Goal: Information Seeking & Learning: Learn about a topic

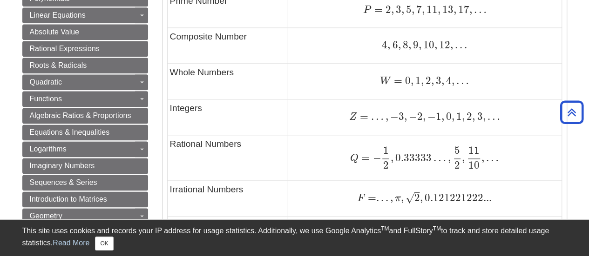
scroll to position [560, 0]
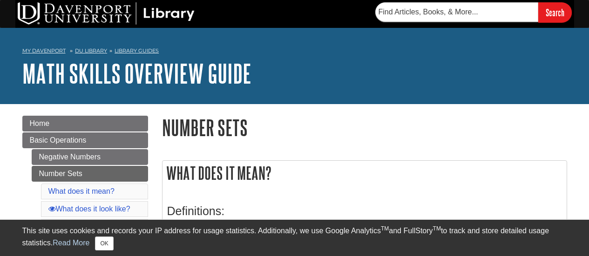
scroll to position [560, 0]
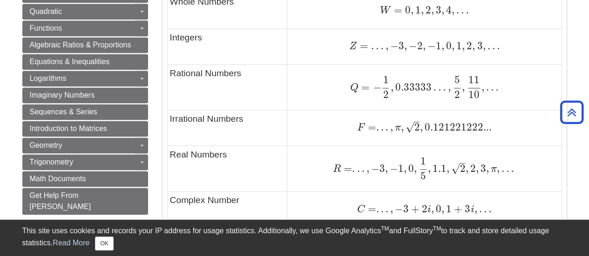
scroll to position [631, 0]
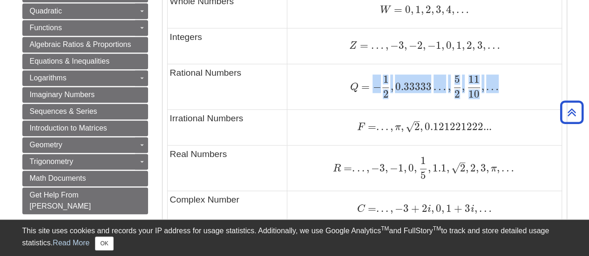
drag, startPoint x: 369, startPoint y: 87, endPoint x: 470, endPoint y: 95, distance: 100.8
click at [457, 93] on span "Q = − 1 2 , 0.33333 … , 5 2 , 11 10 , …" at bounding box center [424, 86] width 148 height 12
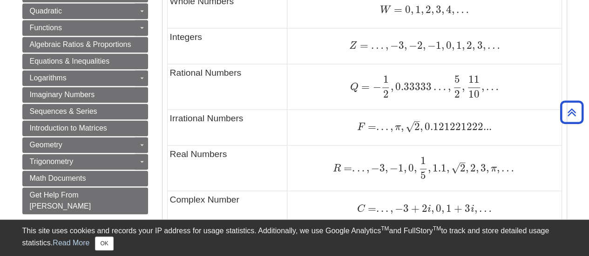
click at [469, 87] on span at bounding box center [474, 87] width 12 height 0
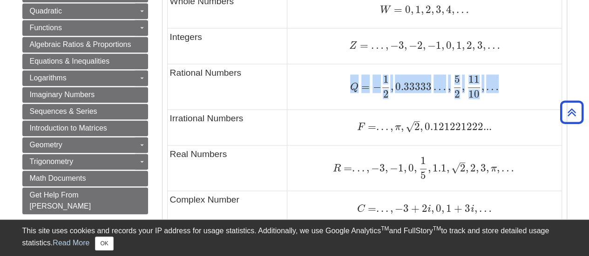
drag, startPoint x: 350, startPoint y: 83, endPoint x: 523, endPoint y: 94, distance: 173.5
click at [523, 94] on div "Q = − 1 2 , 0.33333 … , 5 2 , 11 10 , … Q = − 1 2 , 0.33333 … , 5 2 , 11 10 , …" at bounding box center [423, 86] width 269 height 23
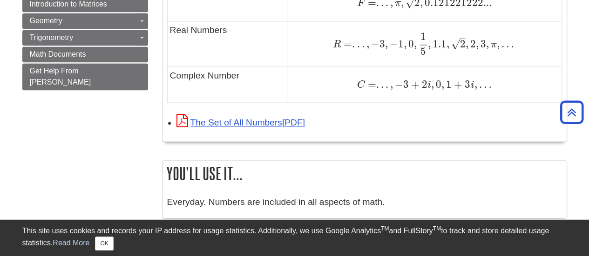
scroll to position [756, 0]
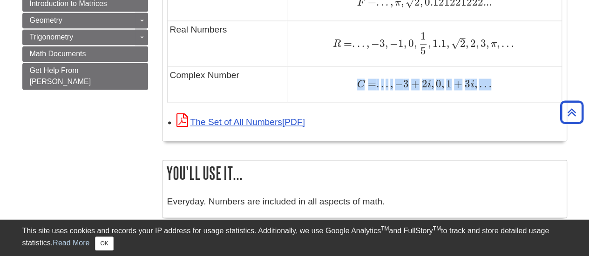
drag, startPoint x: 359, startPoint y: 80, endPoint x: 524, endPoint y: 80, distance: 165.2
click at [524, 80] on div "C = . . . , − 3 + 2 i , 0 , 1 + 3 i , … C = . . . , − 3 + 2 i , 0 , 1 + 3 i , …" at bounding box center [423, 84] width 269 height 13
click at [333, 72] on td "C = . . . , − 3 + 2 i , 0 , 1 + 3 i , … C = . . . , − 3 + 2 i , 0 , 1 + 3 i , …" at bounding box center [424, 85] width 274 height 36
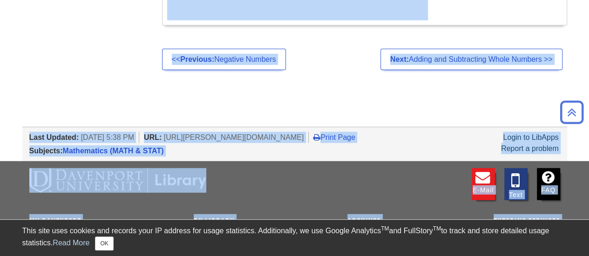
scroll to position [1223, 0]
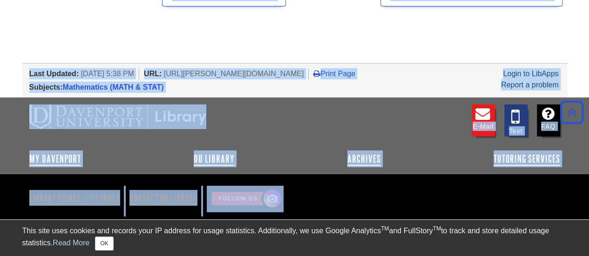
drag, startPoint x: 164, startPoint y: 127, endPoint x: 508, endPoint y: 183, distance: 348.4
click at [442, 141] on div "E-mail Text FAQ" at bounding box center [294, 125] width 530 height 51
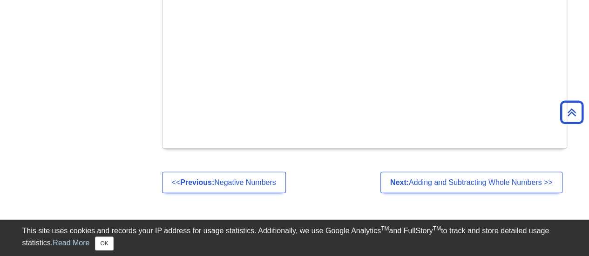
scroll to position [1027, 0]
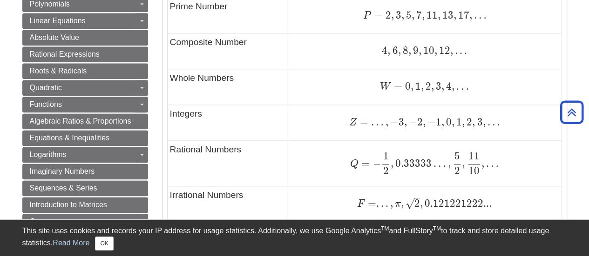
scroll to position [554, 0]
drag, startPoint x: 345, startPoint y: 166, endPoint x: 423, endPoint y: 159, distance: 78.5
click at [423, 159] on div "Q = − 1 2 , 0.33333 … , 5 2 , 11 10 , … Q = − 1 2 , 0.33333 … , 5 2 , 11 10 , …" at bounding box center [423, 164] width 269 height 23
click at [313, 25] on td "P = 2 , 3 , 5 , 7 , 11 , 13 , 17 , … P = 2 , 3 , 5 , 7 , 11 , 13 , 17 , …" at bounding box center [424, 16] width 274 height 36
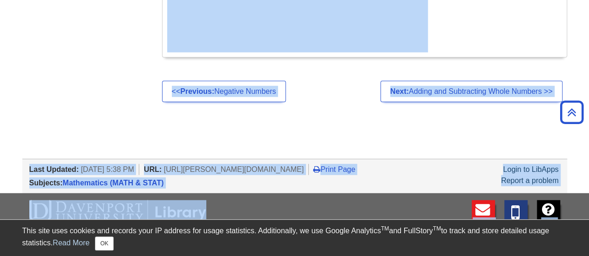
scroll to position [1223, 0]
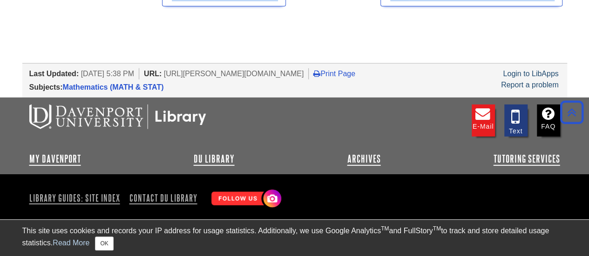
drag, startPoint x: 384, startPoint y: 60, endPoint x: 461, endPoint y: 29, distance: 82.7
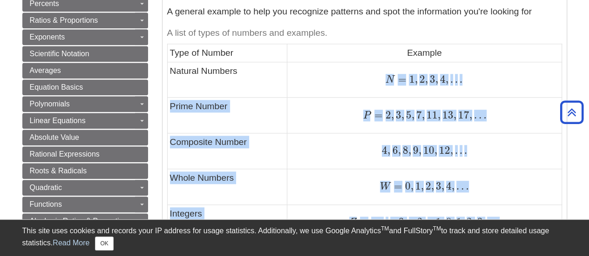
scroll to position [460, 0]
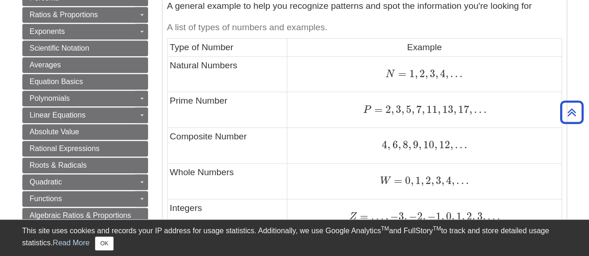
click at [455, 49] on td "Example" at bounding box center [424, 48] width 274 height 18
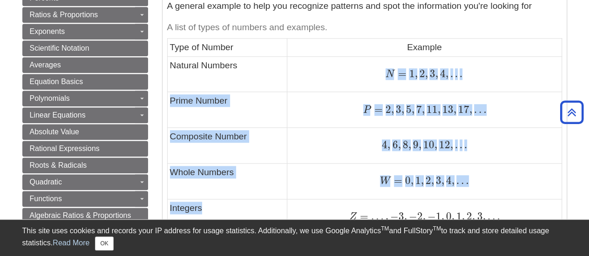
drag, startPoint x: 387, startPoint y: 69, endPoint x: 498, endPoint y: 204, distance: 174.5
click at [498, 204] on tbody "Type of Number Example Natural Numbers N = 1 , 2 , 3 , 4 , . . . N = 1 , 2 , 3 …" at bounding box center [364, 219] width 394 height 360
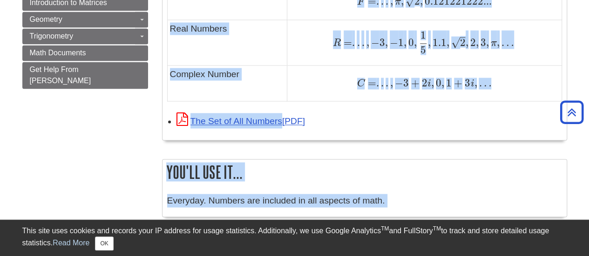
scroll to position [829, 0]
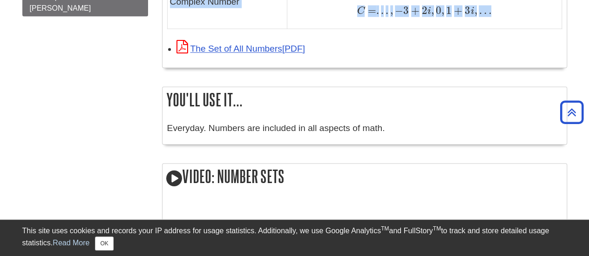
drag, startPoint x: 504, startPoint y: 203, endPoint x: 477, endPoint y: 13, distance: 191.7
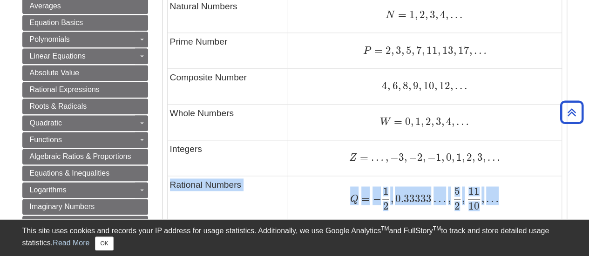
scroll to position [585, 0]
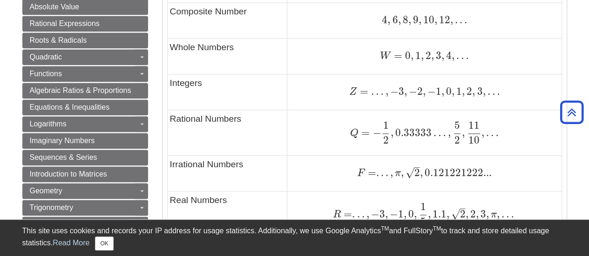
click at [234, 59] on td "Whole Numbers" at bounding box center [227, 56] width 120 height 36
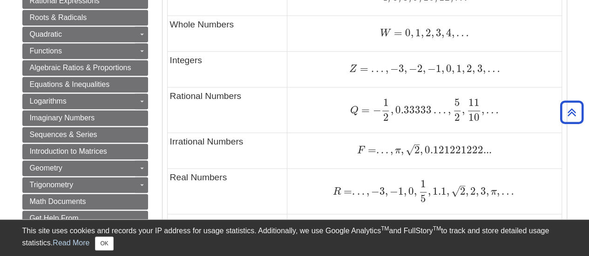
scroll to position [610, 0]
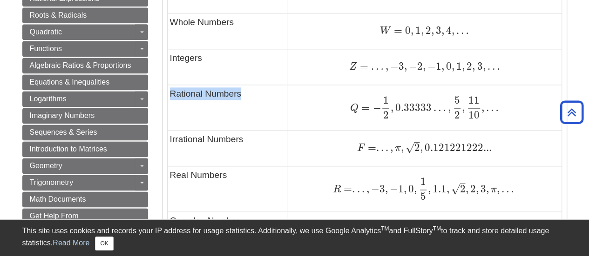
drag, startPoint x: 170, startPoint y: 90, endPoint x: 350, endPoint y: 105, distance: 180.2
click at [350, 105] on tr "Rational Numbers Q = − 1 2 , 0.33333 … , 5 2 , 11 10 , … Q = − 1 2 , 0.33333 … …" at bounding box center [364, 108] width 394 height 46
click at [267, 108] on td "Rational Numbers" at bounding box center [227, 108] width 120 height 46
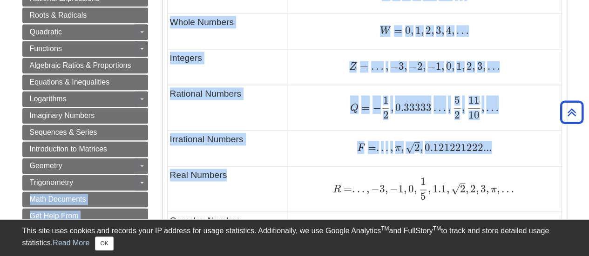
drag, startPoint x: 179, startPoint y: 178, endPoint x: 247, endPoint y: 179, distance: 68.4
click at [247, 179] on div "Menu Home Basic Operations Negative Numbers Number Sets What does it mean? What…" at bounding box center [294, 59] width 558 height 1130
click at [252, 181] on td "Real Numbers" at bounding box center [227, 189] width 120 height 46
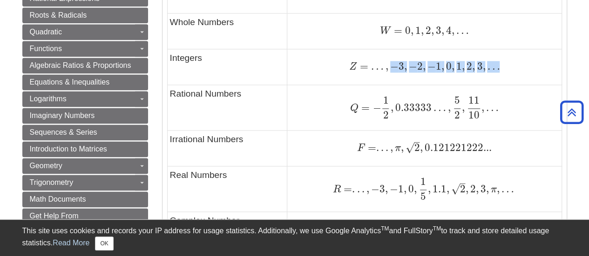
drag, startPoint x: 389, startPoint y: 66, endPoint x: 521, endPoint y: 78, distance: 132.2
click at [521, 78] on td "Z = … , − 3 , − 2 , − 1 , 0 , 1 , 2 , 3 , … Z = … , − 3 , − 2 , − 1 , 0 , 1 , 2…" at bounding box center [424, 67] width 274 height 36
click at [331, 74] on td "Z = … , − 3 , − 2 , − 1 , 0 , 1 , 2 , 3 , … Z = … , − 3 , − 2 , − 1 , 0 , 1 , 2…" at bounding box center [424, 67] width 274 height 36
drag, startPoint x: 372, startPoint y: 66, endPoint x: 480, endPoint y: 76, distance: 108.9
click at [480, 76] on td "Z = … , − 3 , − 2 , − 1 , 0 , 1 , 2 , 3 , … Z = … , − 3 , − 2 , − 1 , 0 , 1 , 2…" at bounding box center [424, 67] width 274 height 36
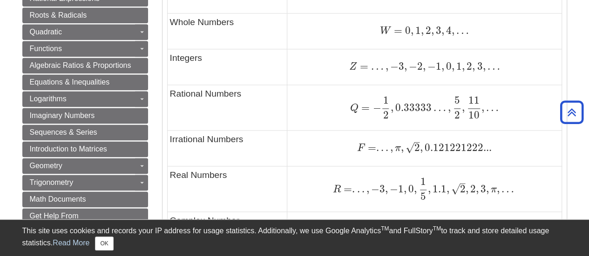
click at [524, 72] on td "Z = … , − 3 , − 2 , − 1 , 0 , 1 , 2 , 3 , … Z = … , − 3 , − 2 , − 1 , 0 , 1 , 2…" at bounding box center [424, 67] width 274 height 36
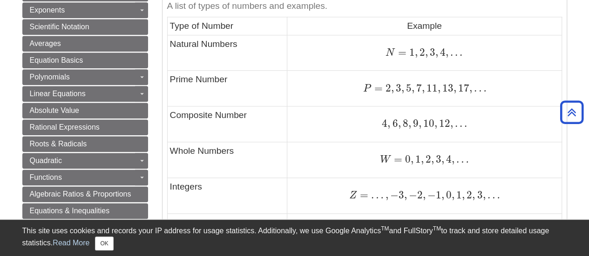
scroll to position [479, 0]
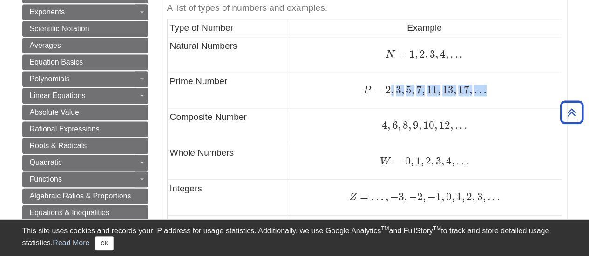
drag, startPoint x: 388, startPoint y: 88, endPoint x: 515, endPoint y: 94, distance: 128.1
click at [515, 94] on div "P = 2 , 3 , 5 , 7 , 11 , 13 , 17 , … P = 2 , 3 , 5 , 7 , 11 , 13 , 17 , …" at bounding box center [423, 90] width 269 height 13
click at [285, 78] on td "Prime Number" at bounding box center [227, 91] width 120 height 36
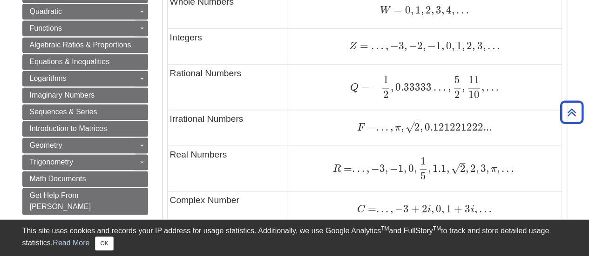
scroll to position [633, 0]
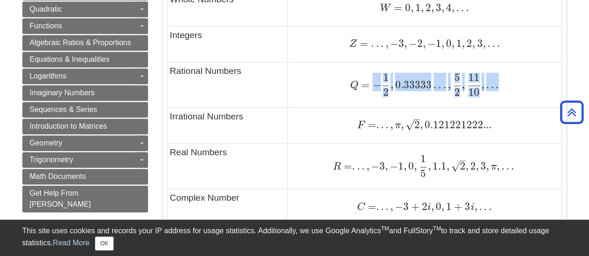
drag, startPoint x: 368, startPoint y: 87, endPoint x: 505, endPoint y: 88, distance: 136.3
click at [505, 88] on div "Q = − 1 2 , 0.33333 … , 5 2 , 11 10 , … Q = − 1 2 , 0.33333 … , 5 2 , 11 10 , …" at bounding box center [423, 85] width 269 height 23
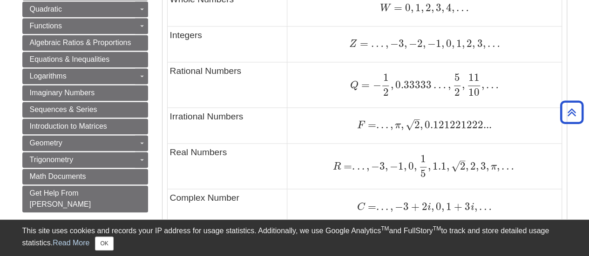
click at [499, 122] on div "F = . . . , π , 2 – √ , 0.121221222... F = . . . , π , 2 , 0.121221222..." at bounding box center [423, 125] width 269 height 13
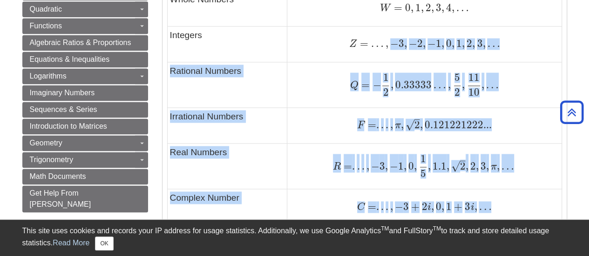
drag, startPoint x: 393, startPoint y: 43, endPoint x: 595, endPoint y: 76, distance: 205.0
click at [588, 76] on html "Library Chat This site uses cookies and records your IP address for usage stati…" at bounding box center [294, 108] width 589 height 1482
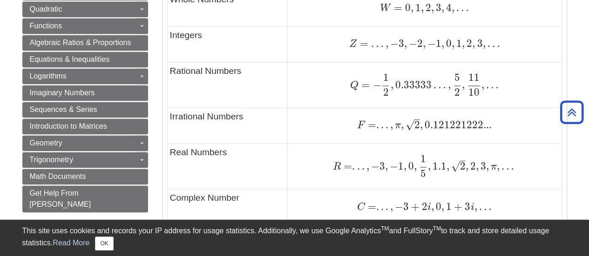
click at [268, 21] on td "Whole Numbers" at bounding box center [227, 8] width 120 height 36
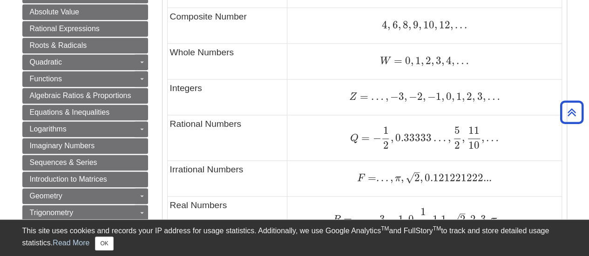
scroll to position [575, 0]
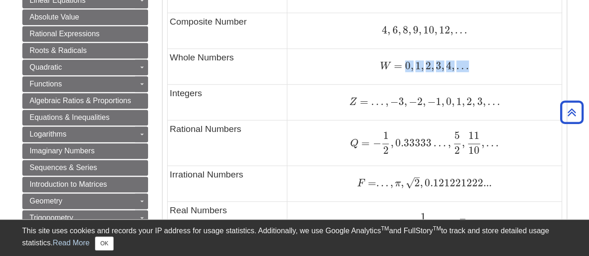
drag, startPoint x: 405, startPoint y: 64, endPoint x: 467, endPoint y: 67, distance: 62.0
click at [467, 67] on span "W = 0 , 1 , 2 , 3 , 4 , …" at bounding box center [424, 66] width 89 height 12
click at [486, 78] on td "W = 0 , 1 , 2 , 3 , 4 , … W = 0 , 1 , 2 , 3 , 4 , …" at bounding box center [424, 66] width 274 height 36
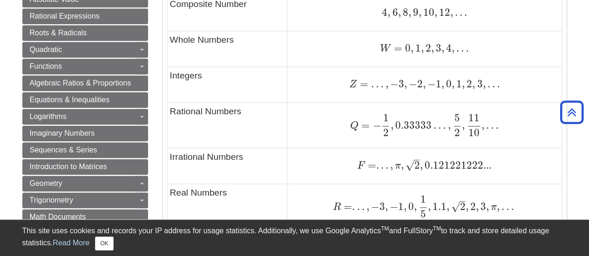
scroll to position [586, 0]
